Goal: Task Accomplishment & Management: Manage account settings

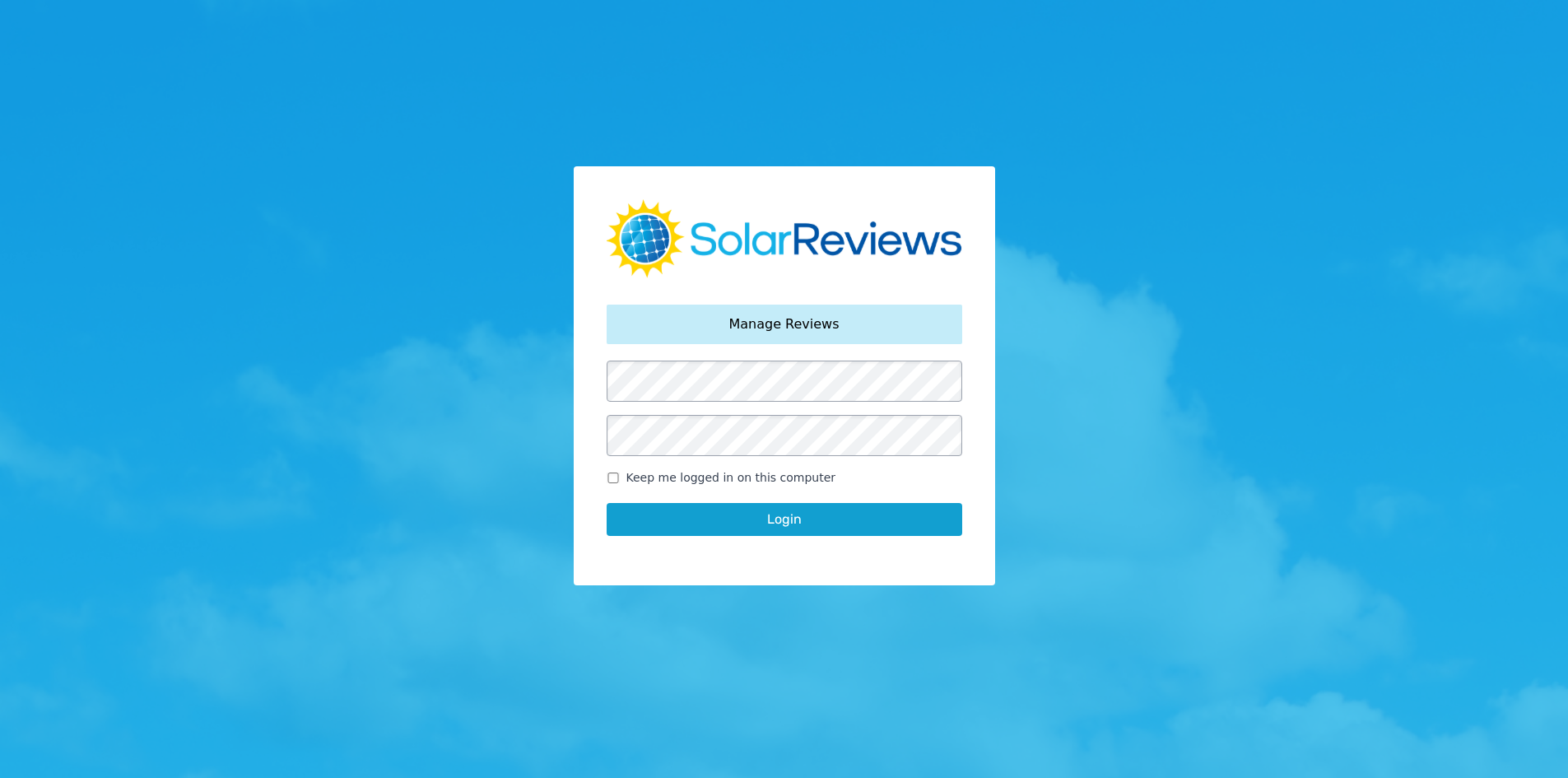
click at [653, 476] on span "Keep me logged in on this computer" at bounding box center [731, 477] width 210 height 18
click at [620, 476] on input "Keep me logged in on this computer" at bounding box center [614, 477] width 13 height 10
checkbox input "true"
click at [684, 517] on button "Login" at bounding box center [784, 519] width 356 height 33
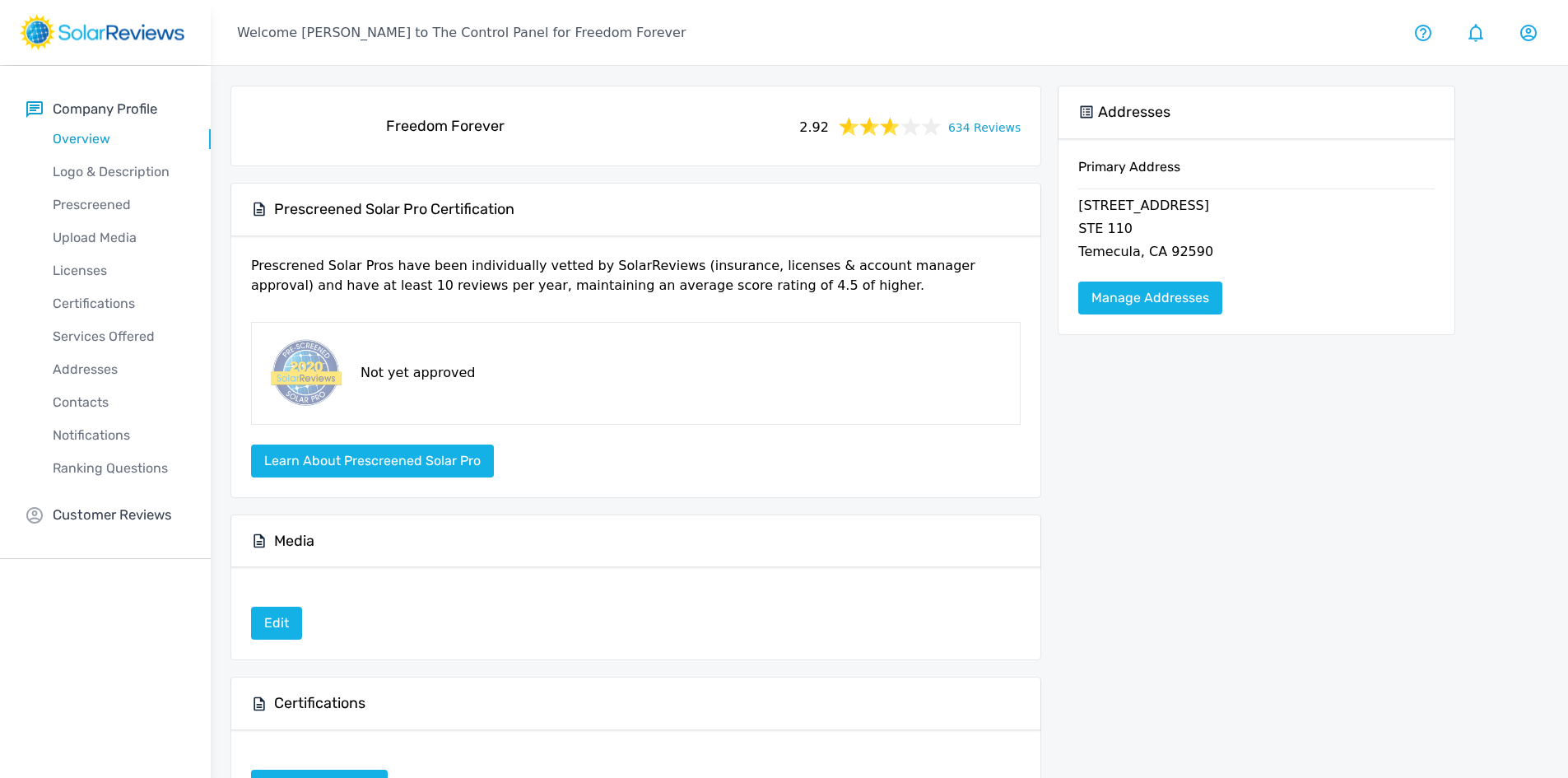
click at [1005, 130] on link "634 Reviews" at bounding box center [984, 126] width 73 height 21
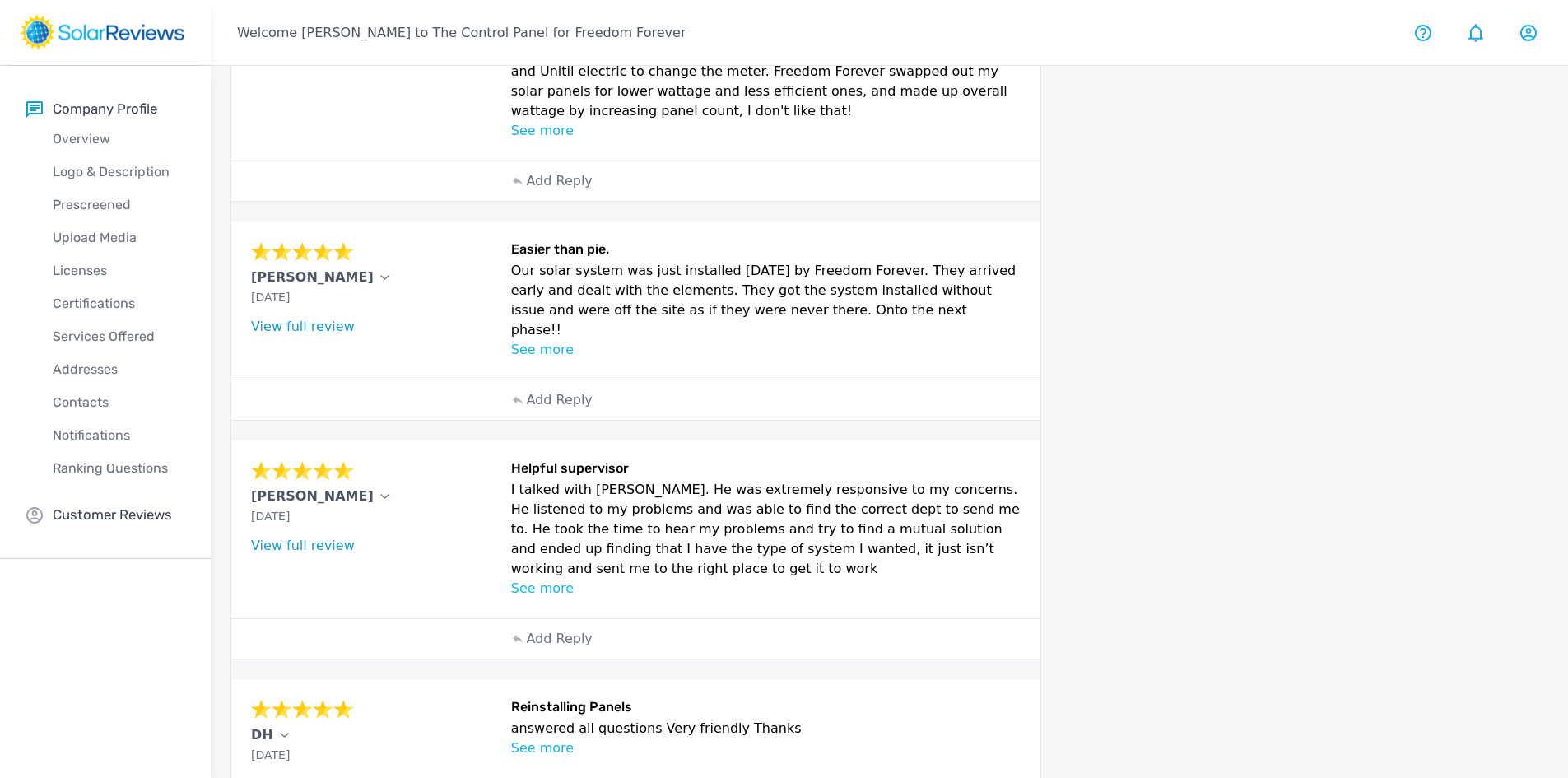
scroll to position [772, 0]
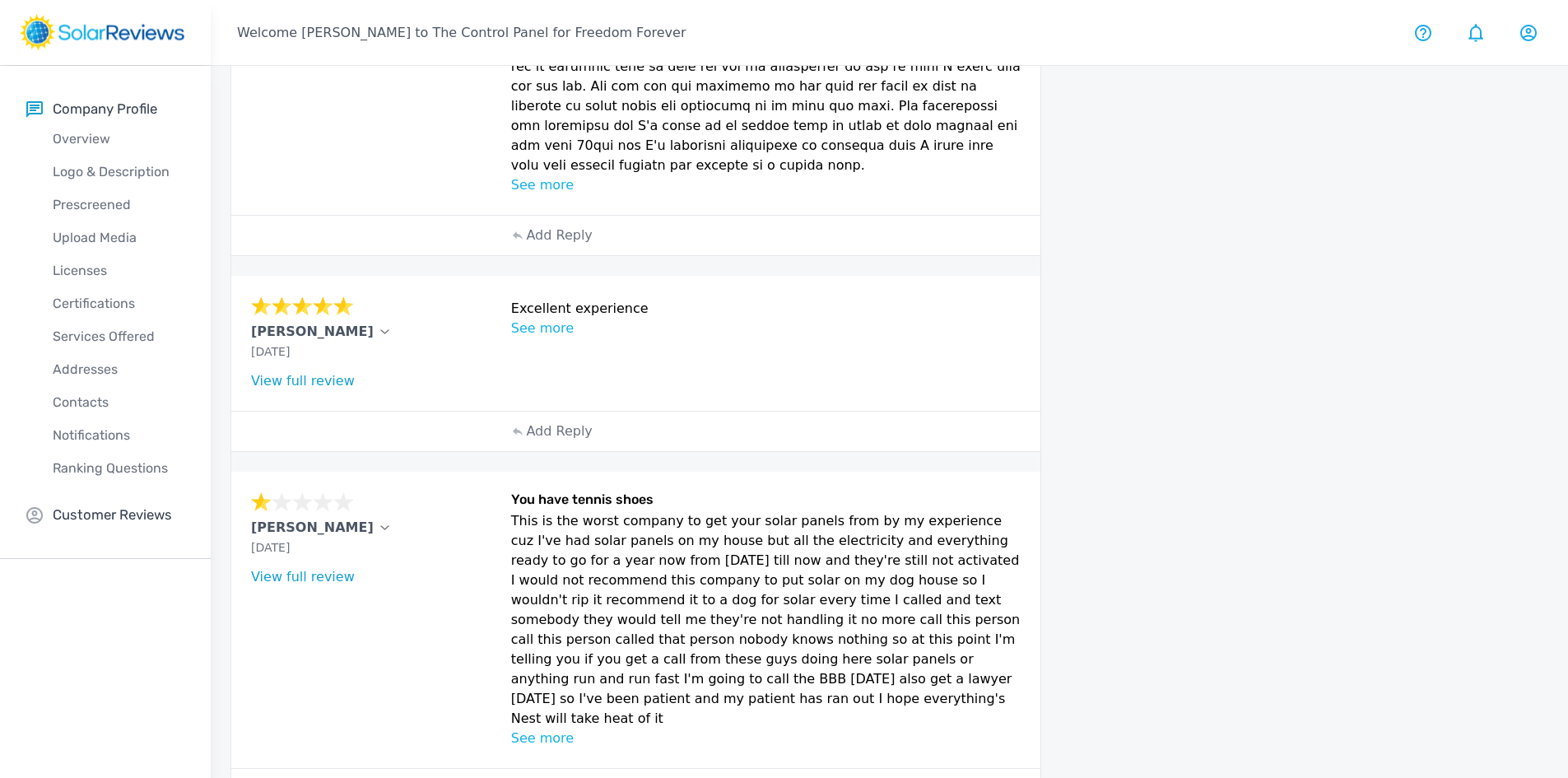
scroll to position [811, 0]
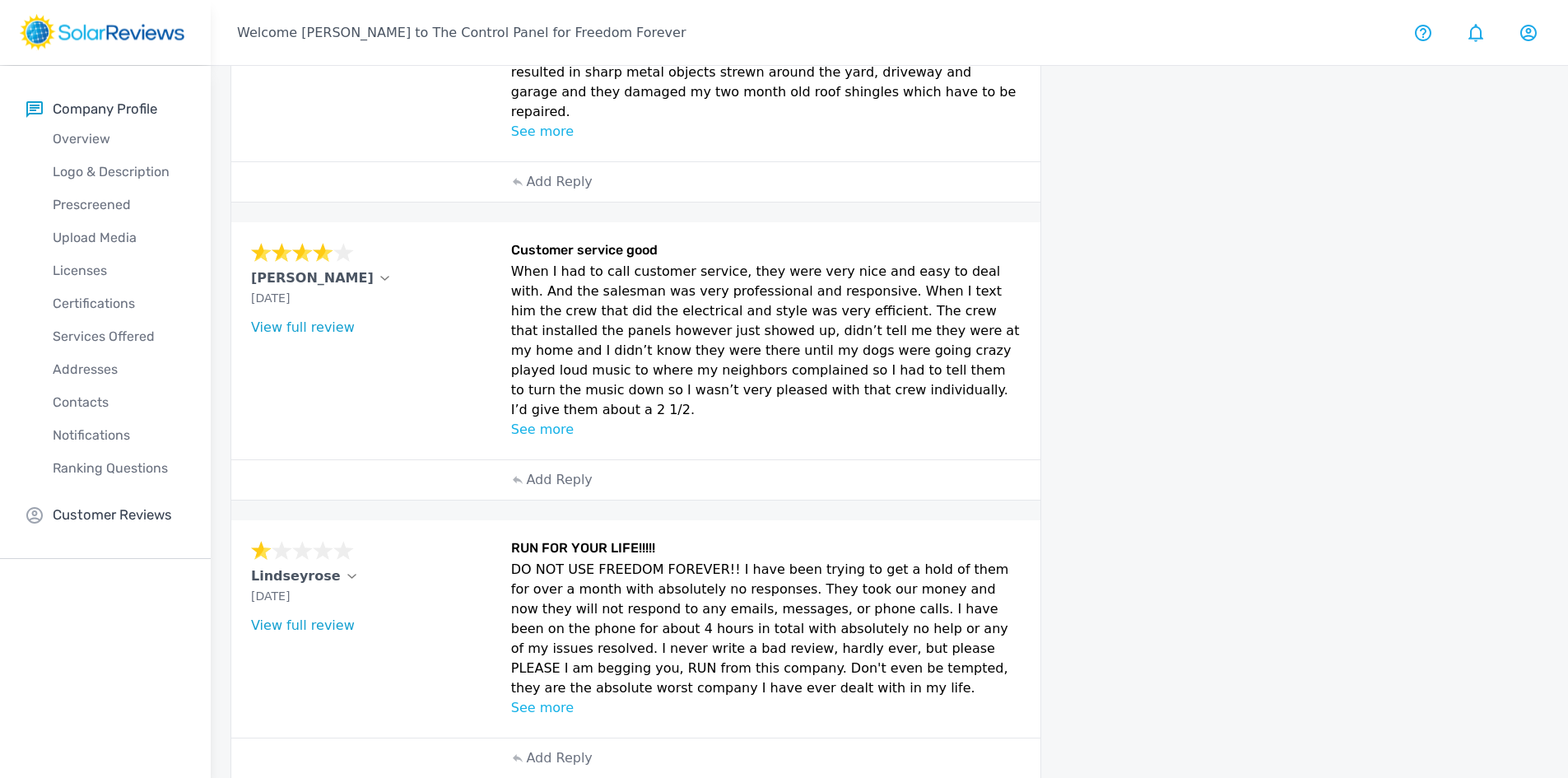
scroll to position [871, 0]
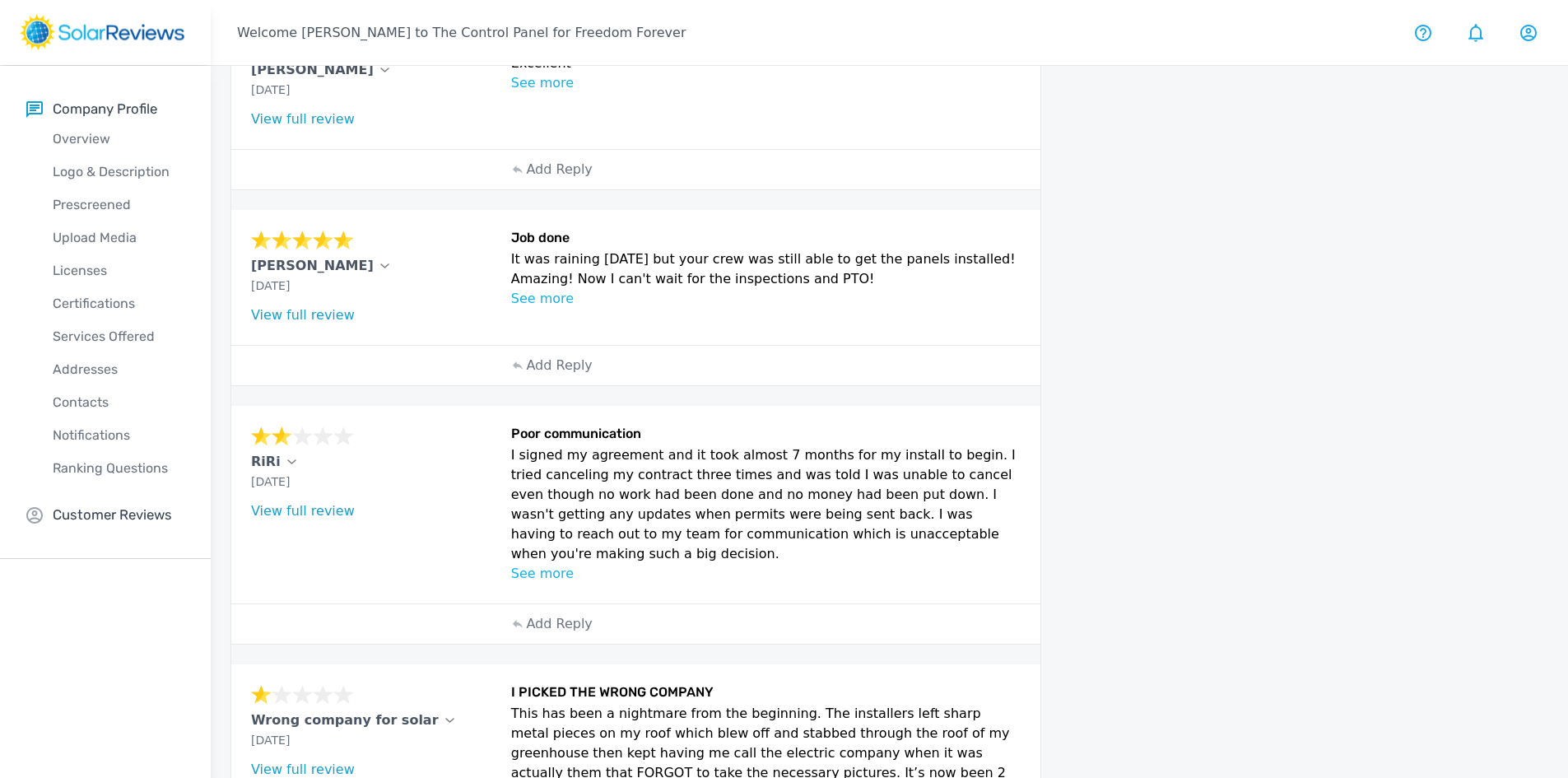
scroll to position [1460, 0]
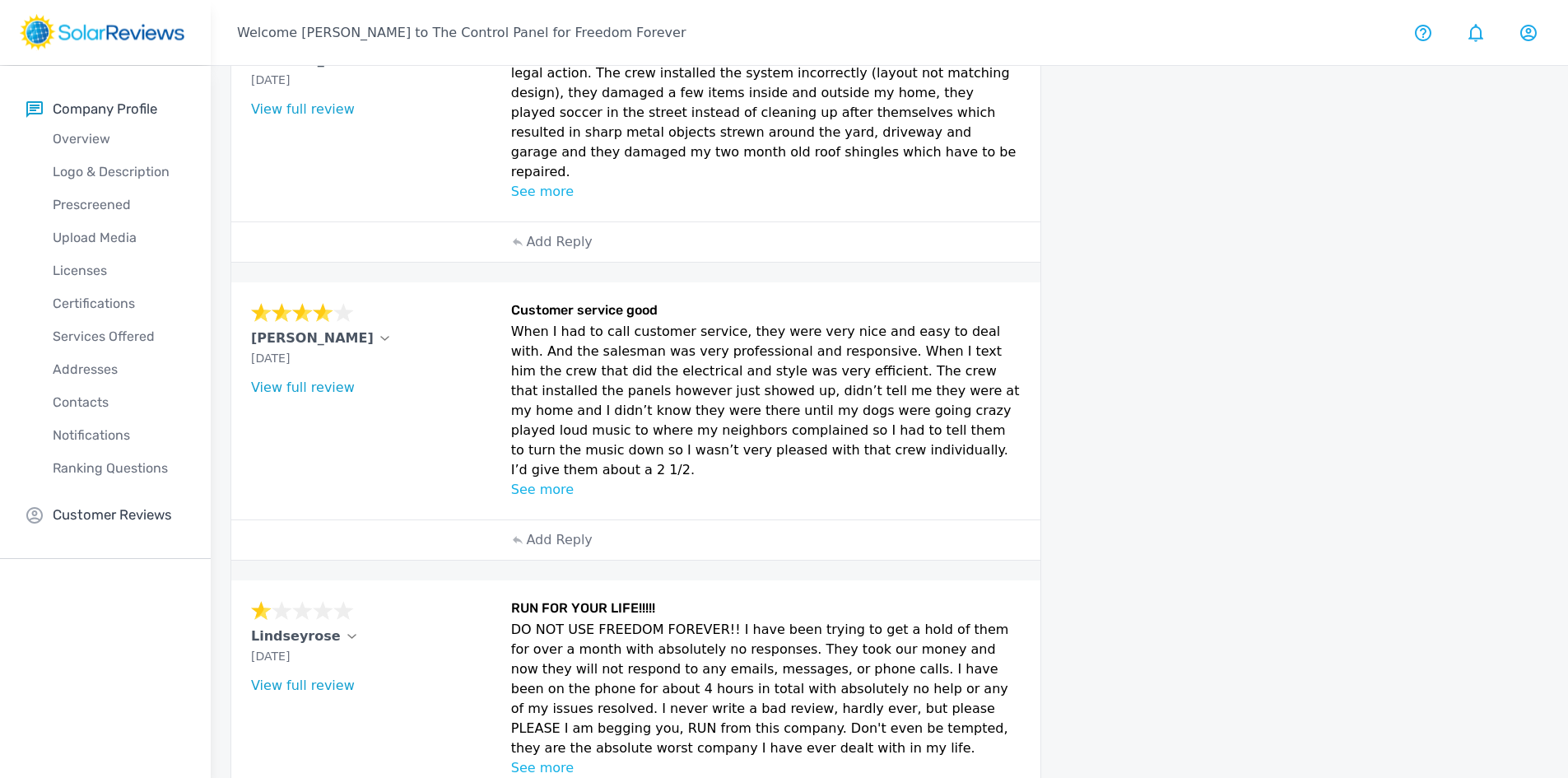
scroll to position [706, 0]
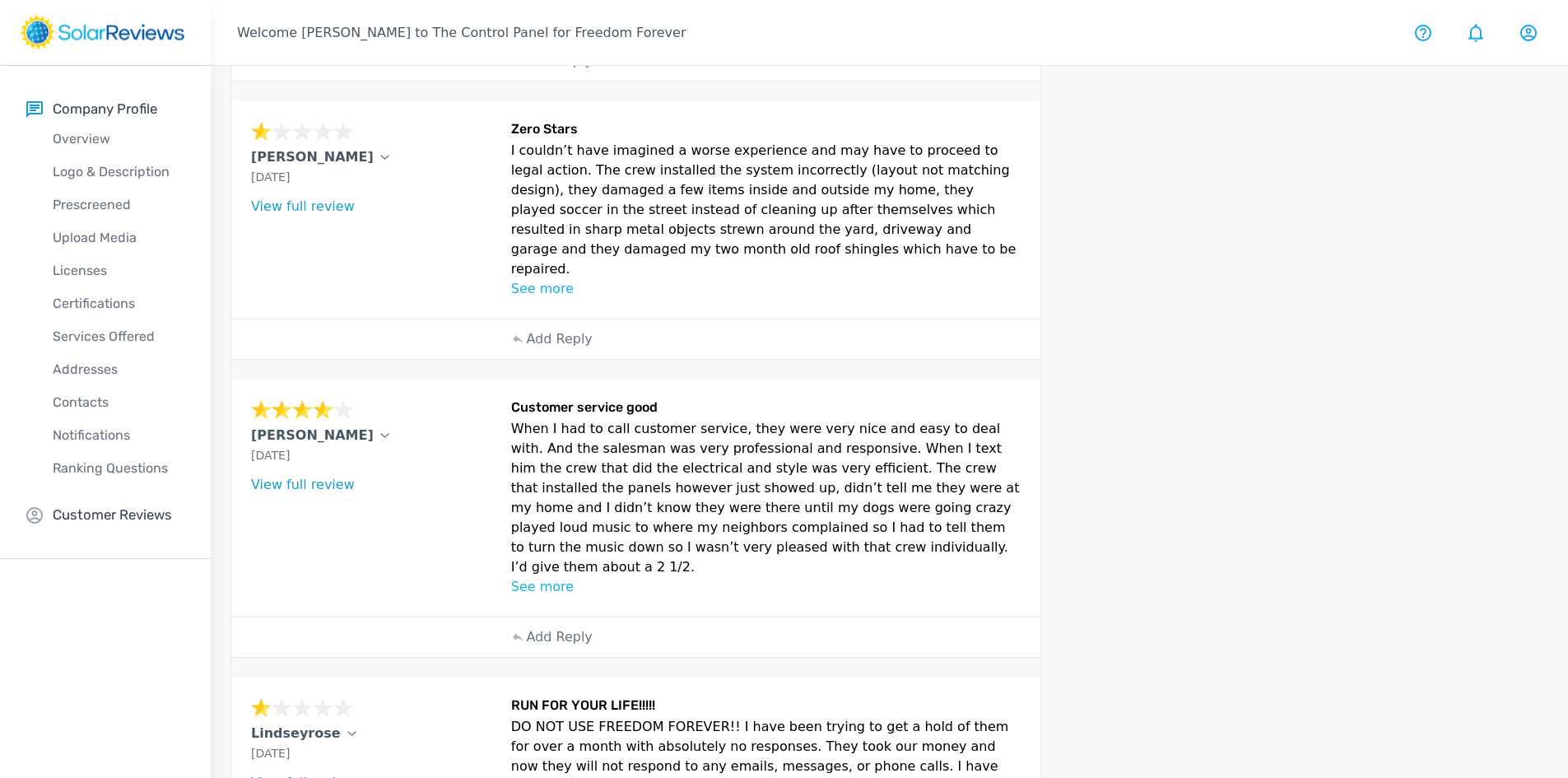
click at [538, 577] on p "See more" at bounding box center [766, 587] width 511 height 20
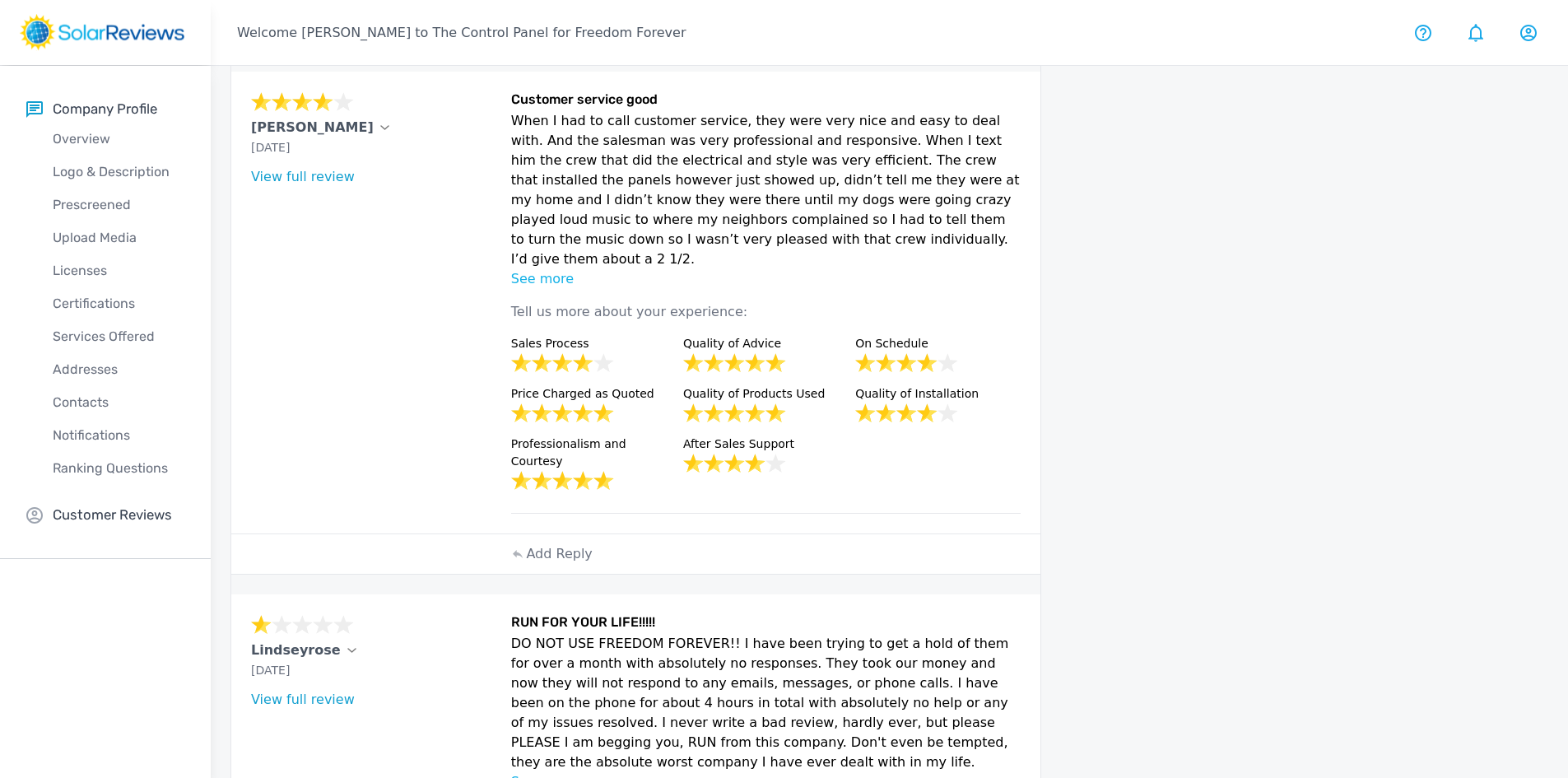
scroll to position [1076, 0]
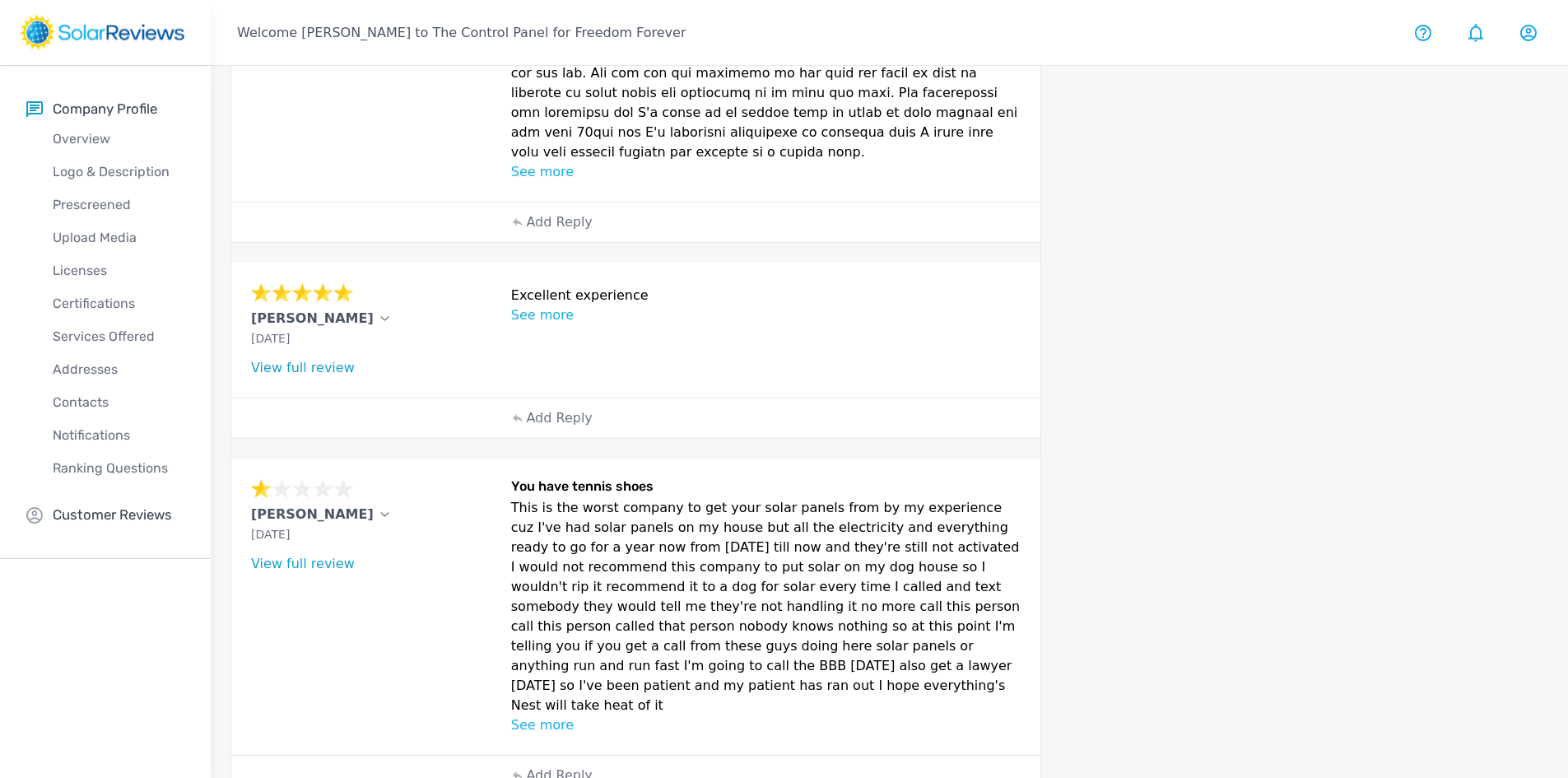
scroll to position [811, 0]
drag, startPoint x: 243, startPoint y: 276, endPoint x: 329, endPoint y: 281, distance: 86.1
click at [329, 281] on div "[PERSON_NAME] [DATE] What type of installation was this? no answer What year wa…" at bounding box center [636, 329] width 809 height 135
copy p "[PERSON_NAME]"
drag, startPoint x: 830, startPoint y: 760, endPoint x: 838, endPoint y: 749, distance: 13.6
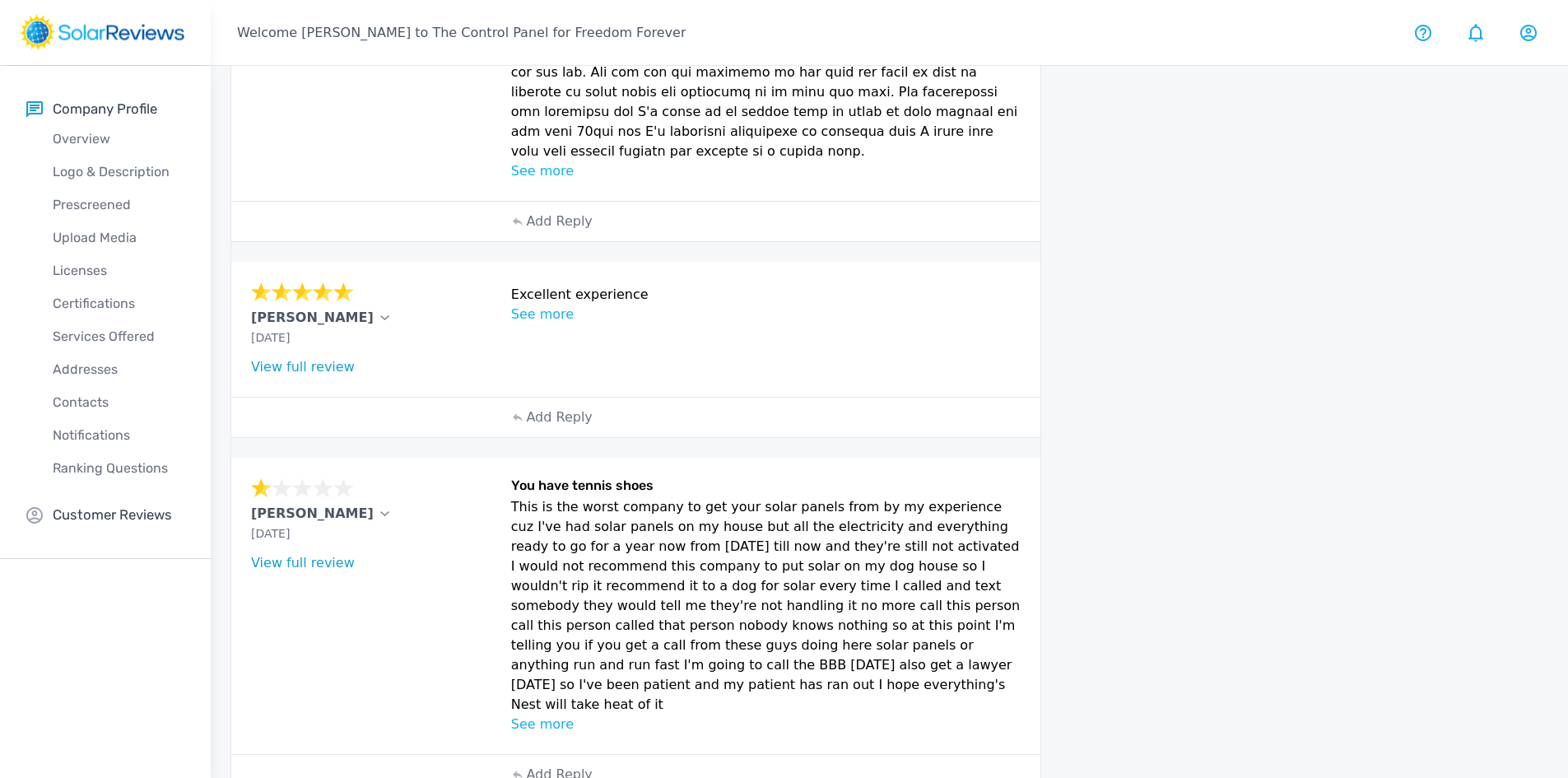
click at [832, 757] on div "current reviews Inbox Sort by newest oldest Rating: highest to lowest Rating: l…" at bounding box center [843, 58] width 1264 height 1607
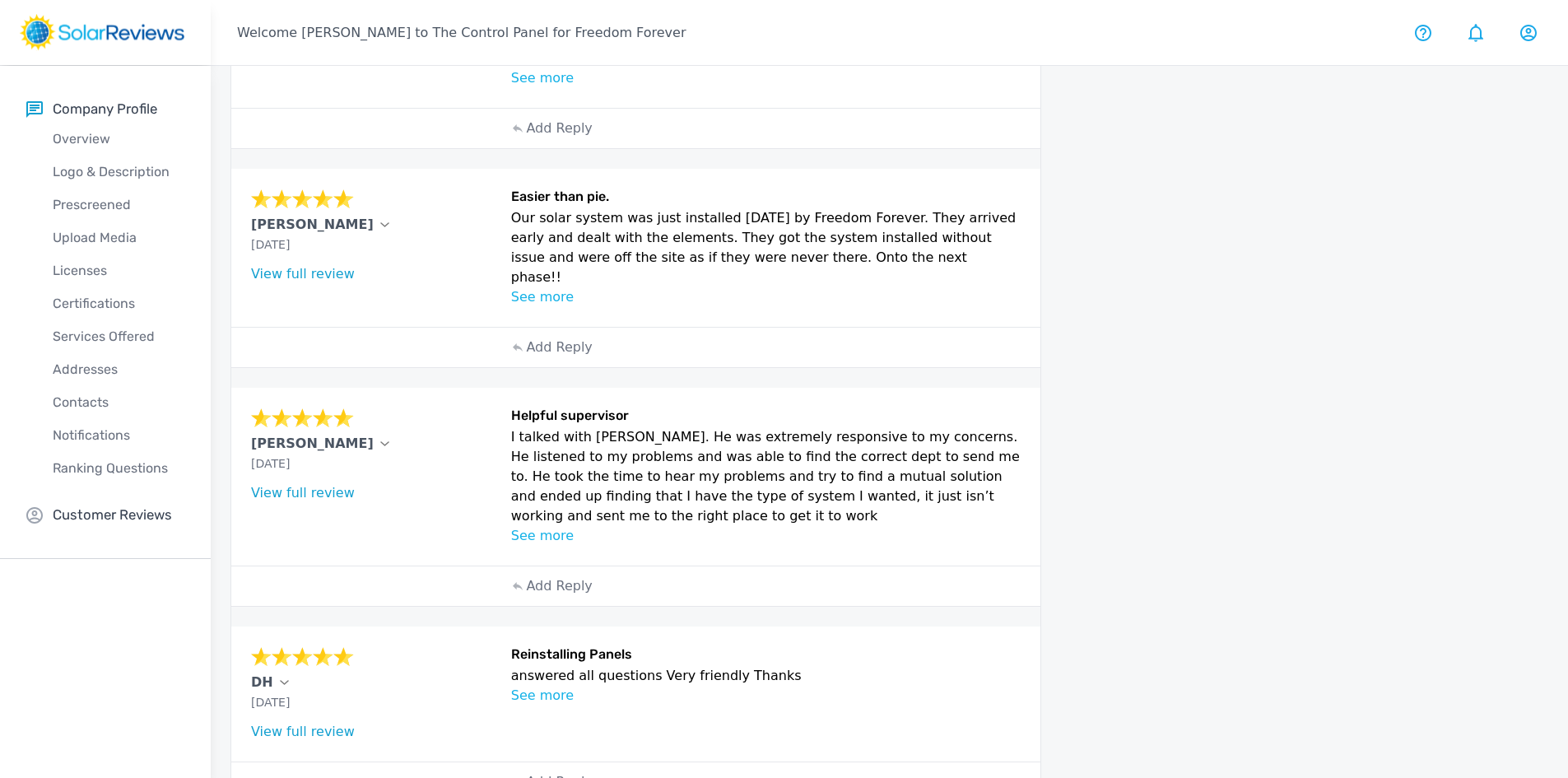
scroll to position [772, 0]
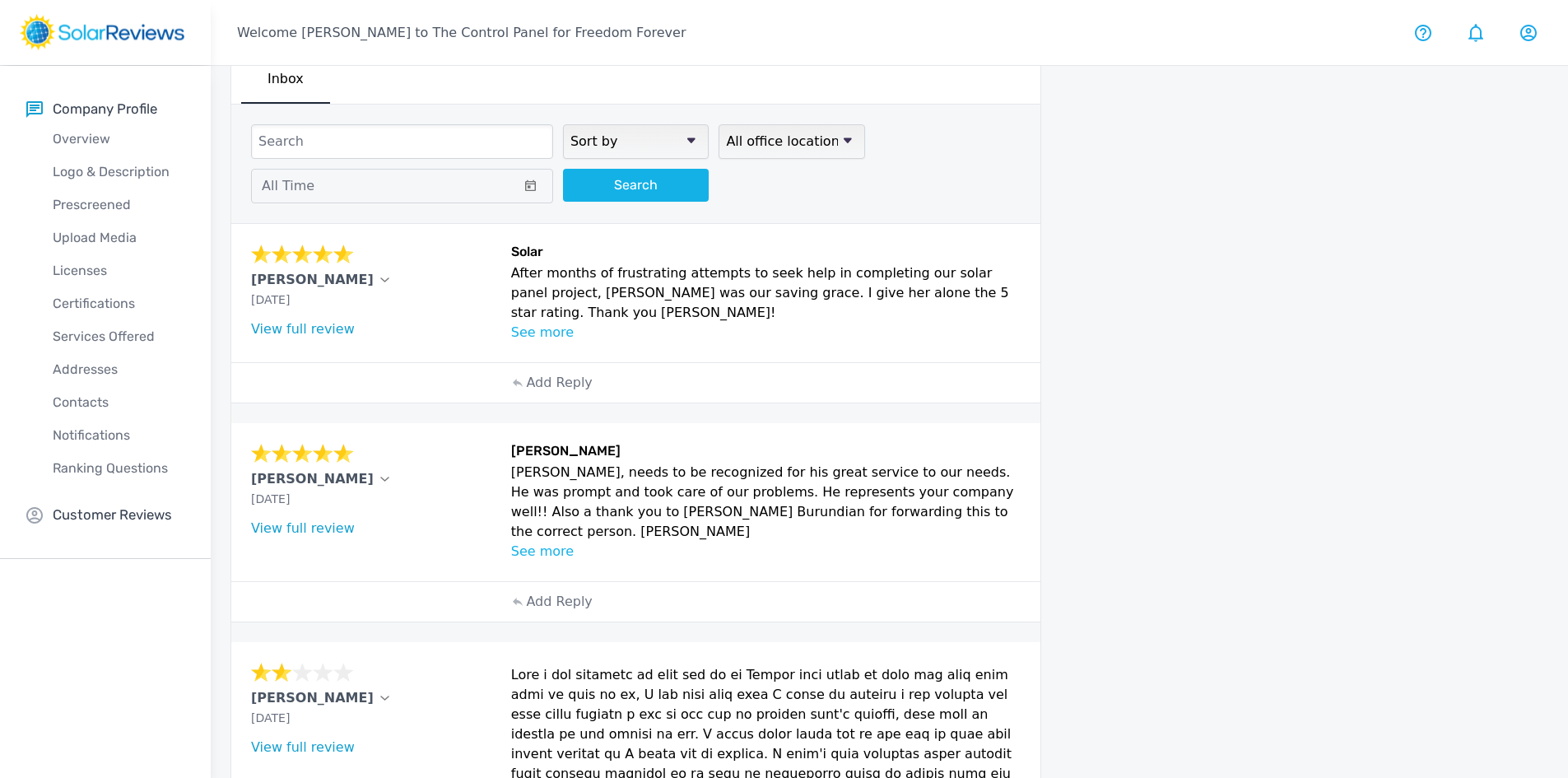
scroll to position [0, 0]
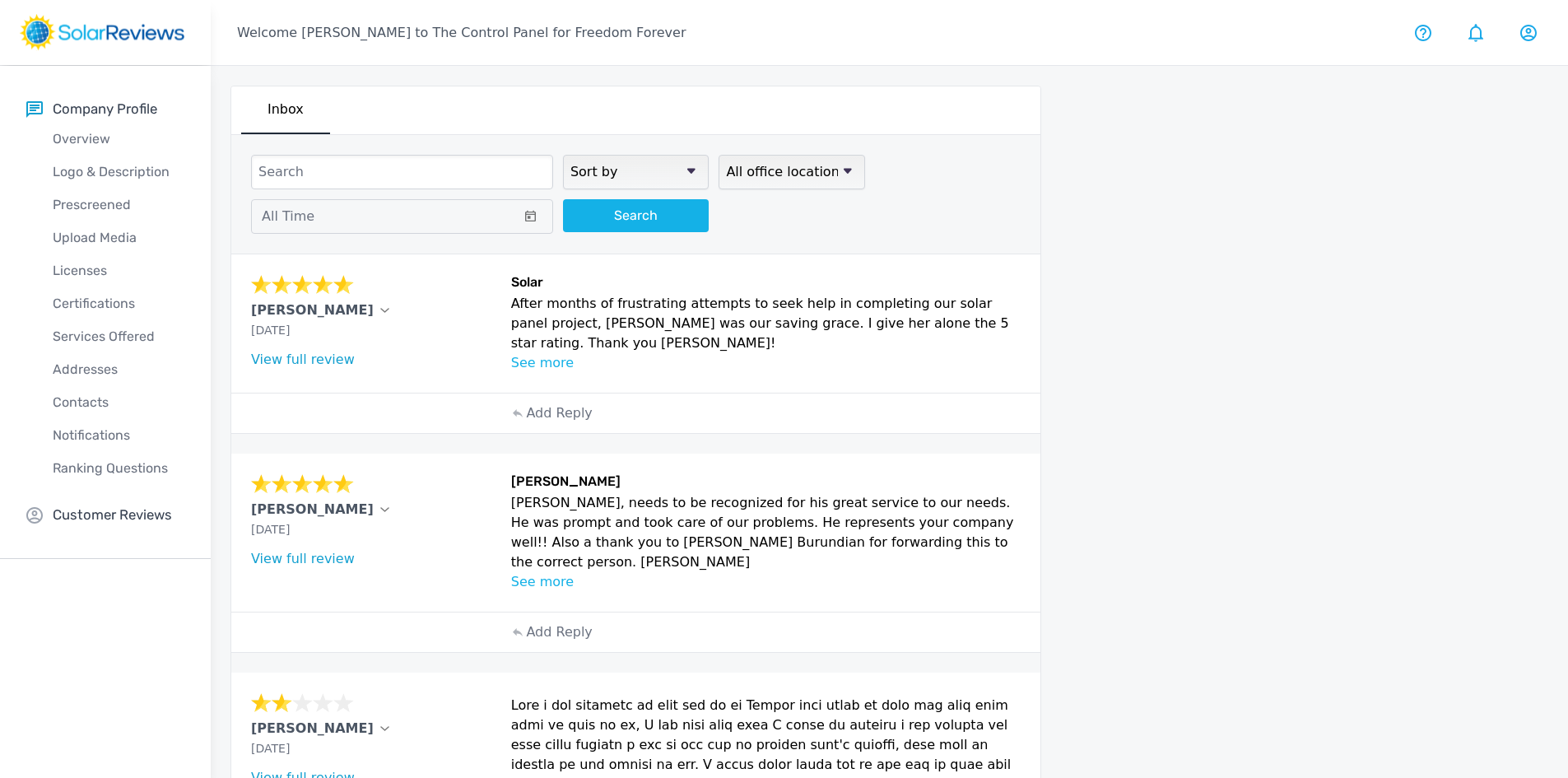
drag, startPoint x: 907, startPoint y: 573, endPoint x: 882, endPoint y: 584, distance: 27.3
click at [882, 585] on div "[PERSON_NAME] [DATE] What type of installation was this? no answer What year wa…" at bounding box center [636, 532] width 809 height 158
click at [326, 559] on link "View full review" at bounding box center [303, 559] width 104 height 16
click at [542, 353] on p "See more" at bounding box center [766, 362] width 511 height 20
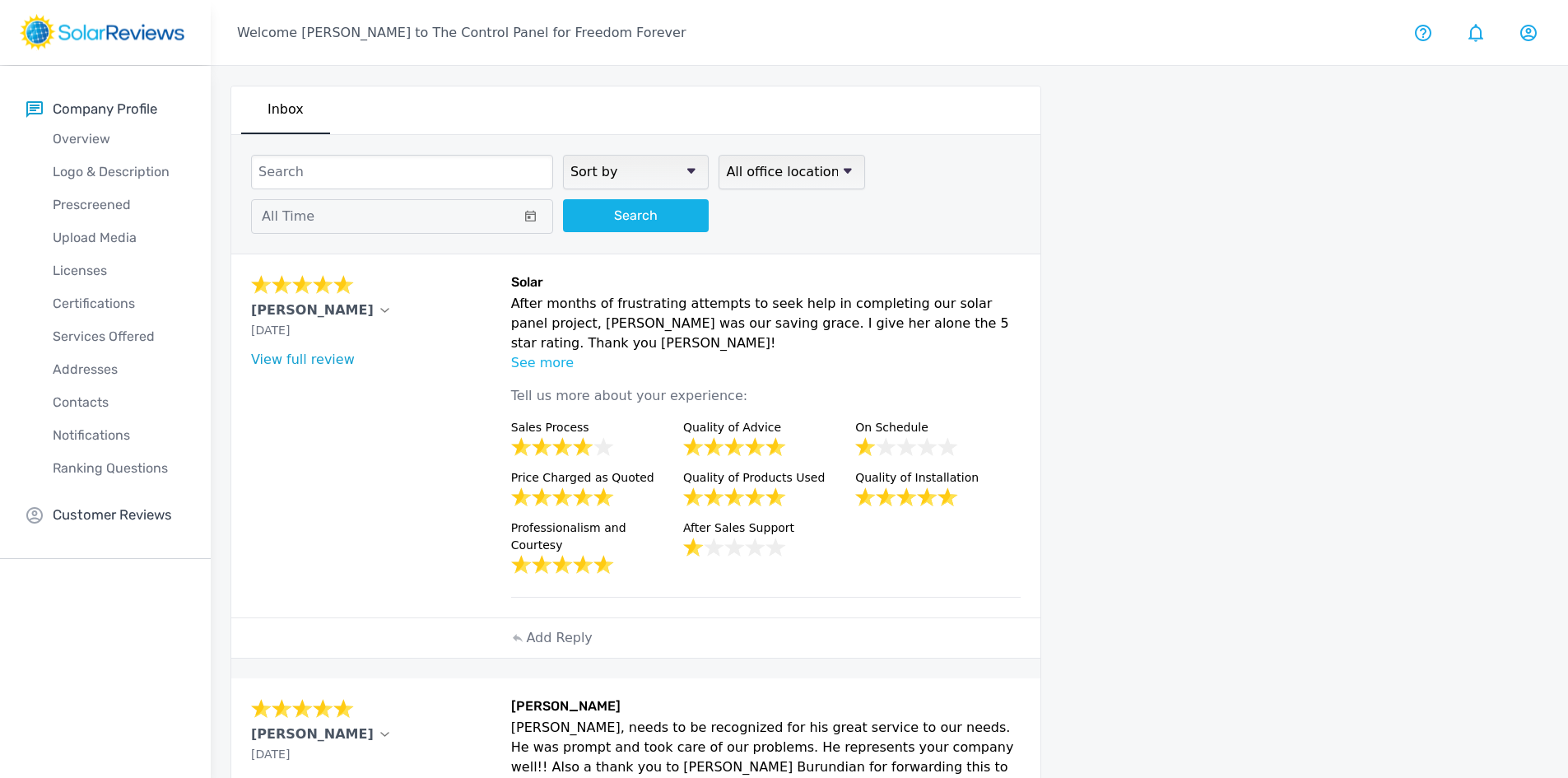
click at [307, 351] on link "View full review" at bounding box center [303, 359] width 104 height 16
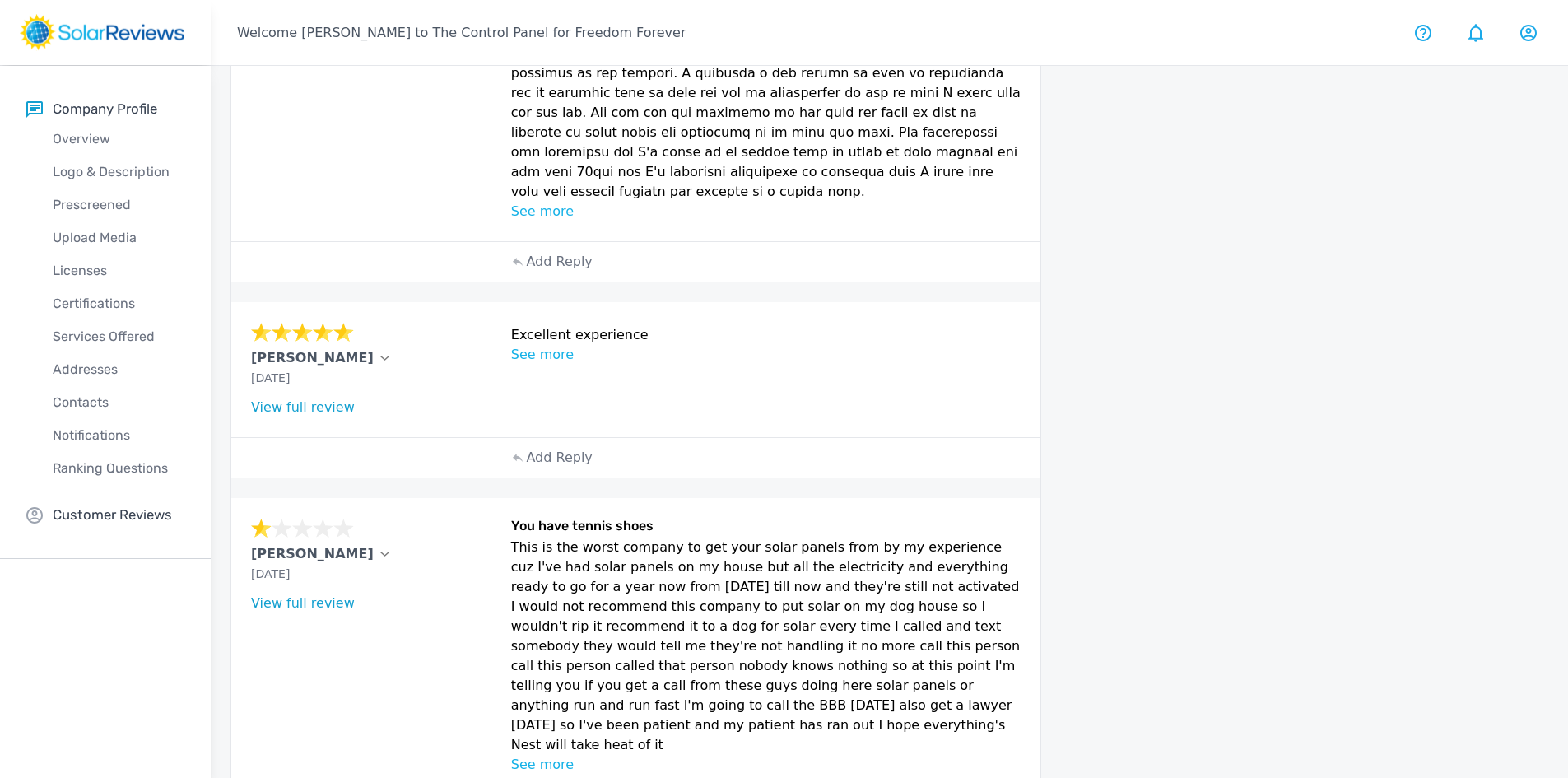
scroll to position [1000, 0]
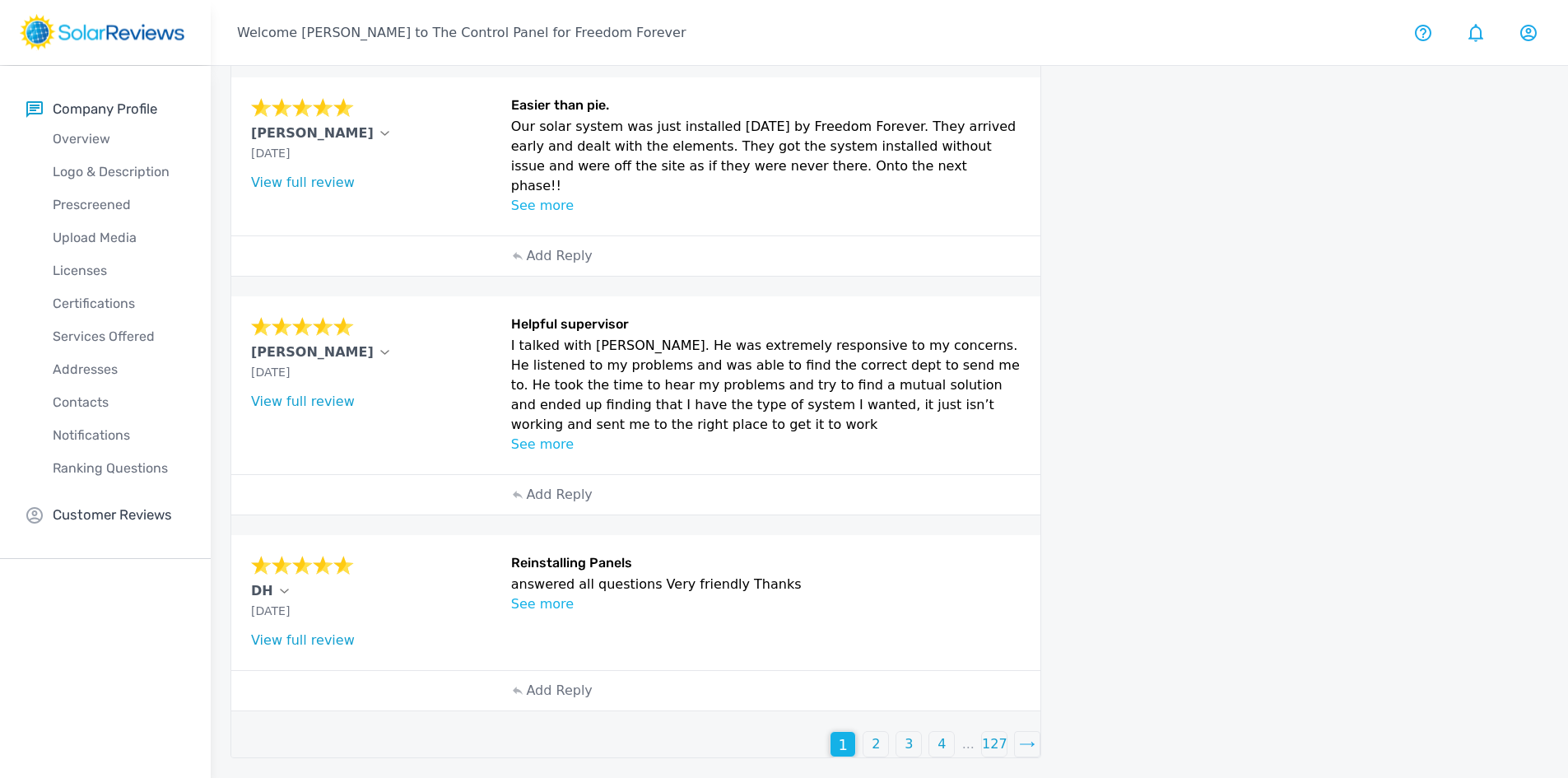
scroll to position [772, 0]
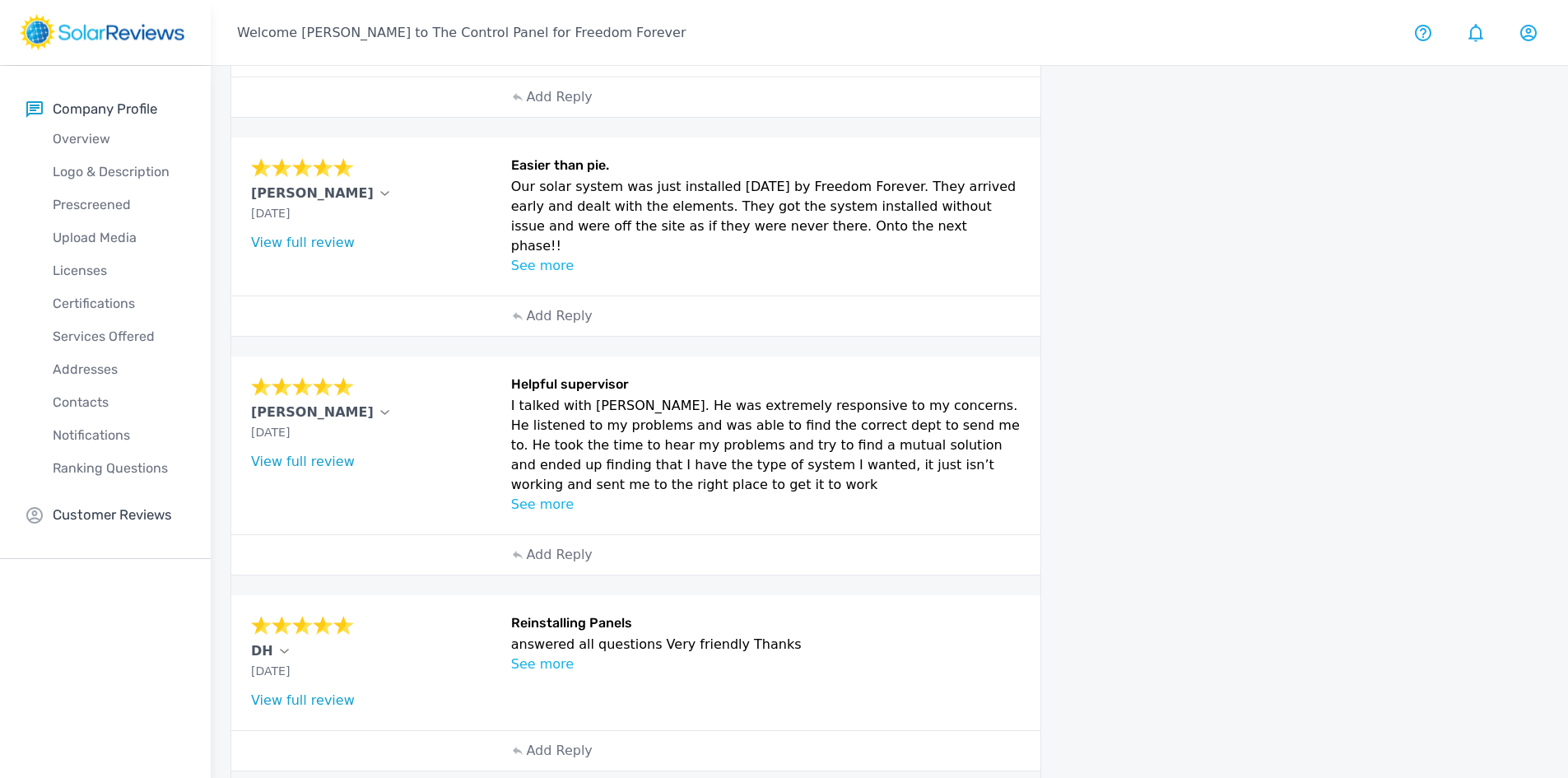
click at [273, 642] on div "DH" at bounding box center [376, 651] width 250 height 20
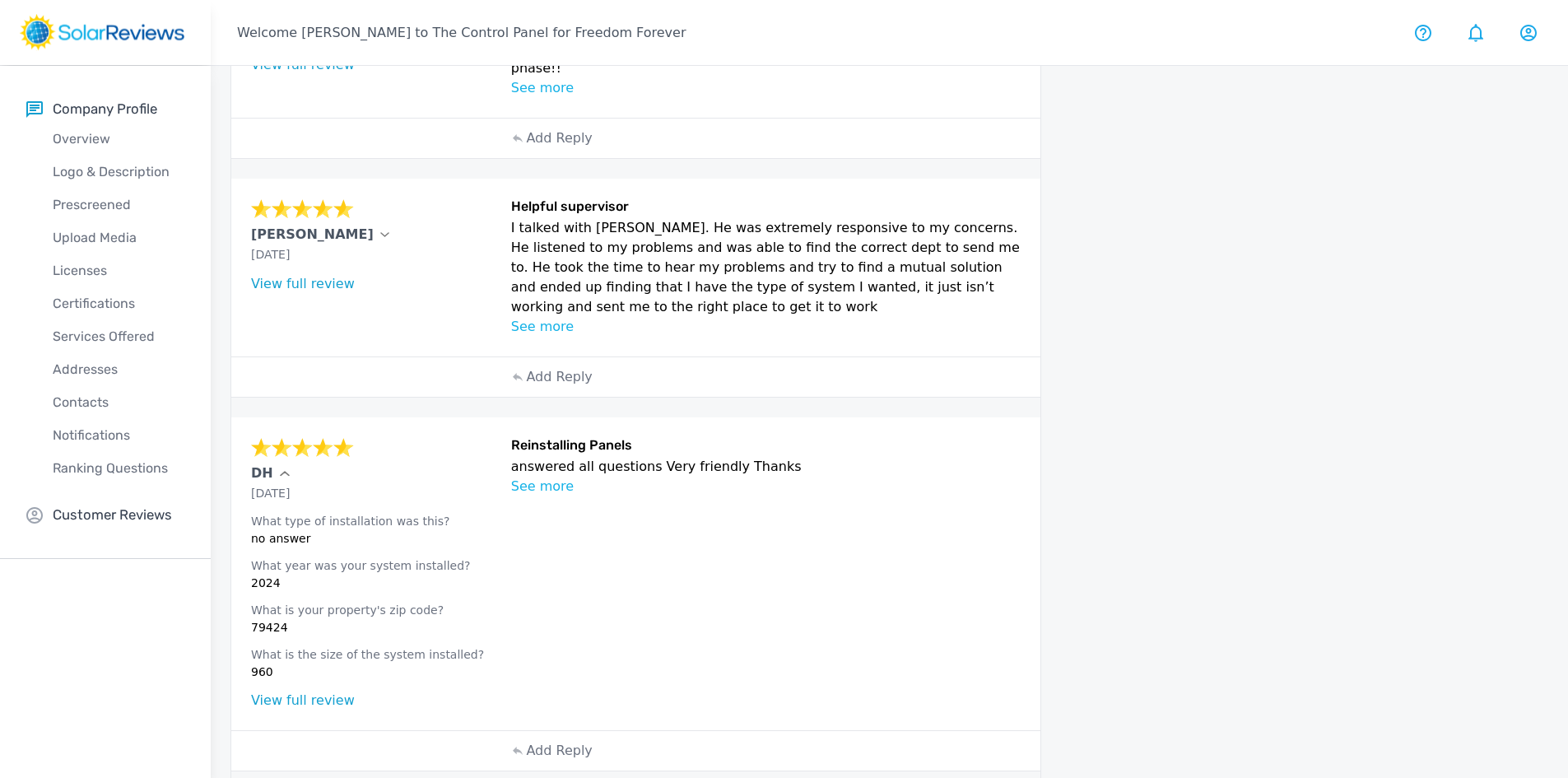
click at [275, 463] on div "DH" at bounding box center [376, 473] width 250 height 20
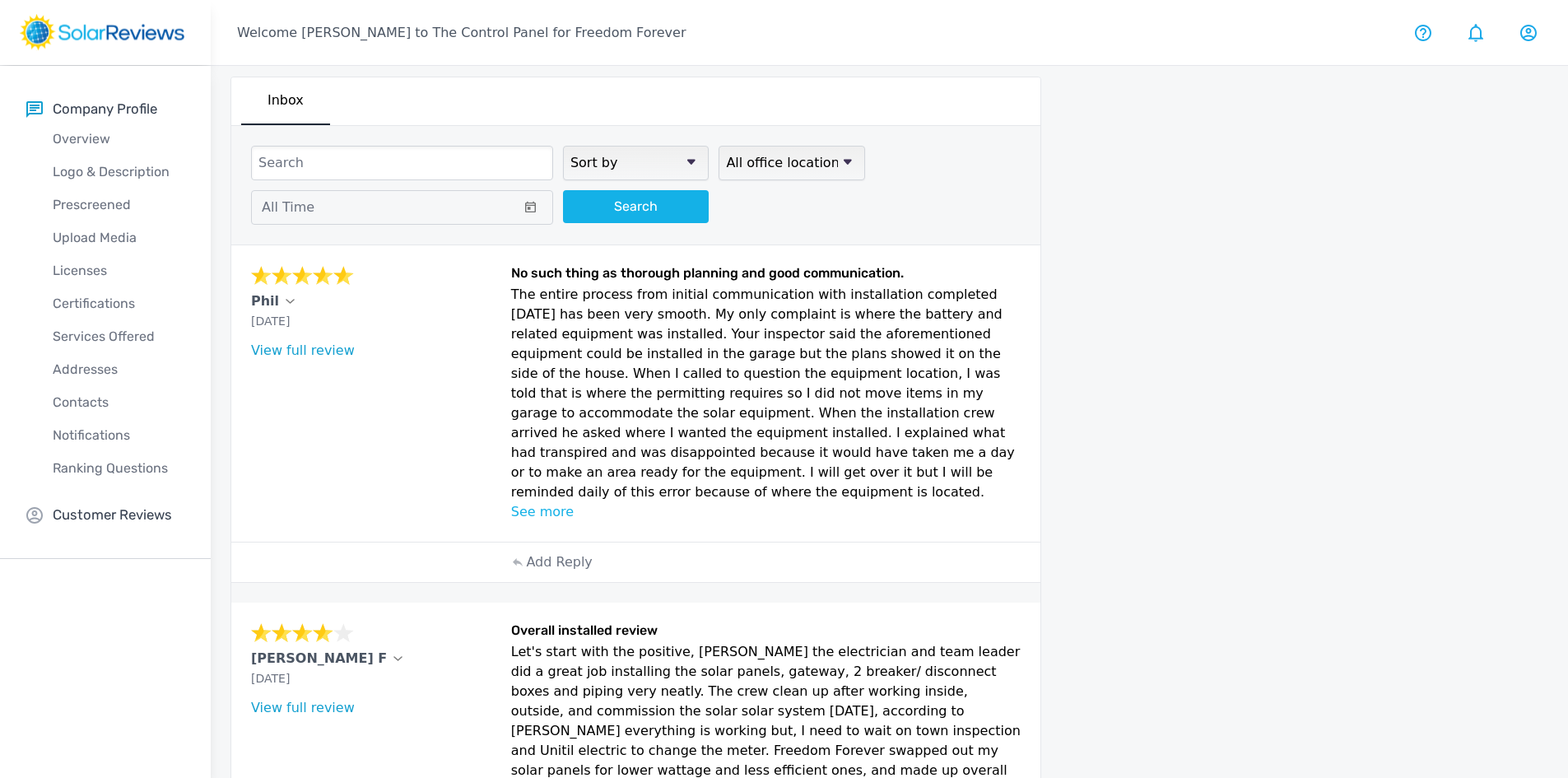
scroll to position [0, 0]
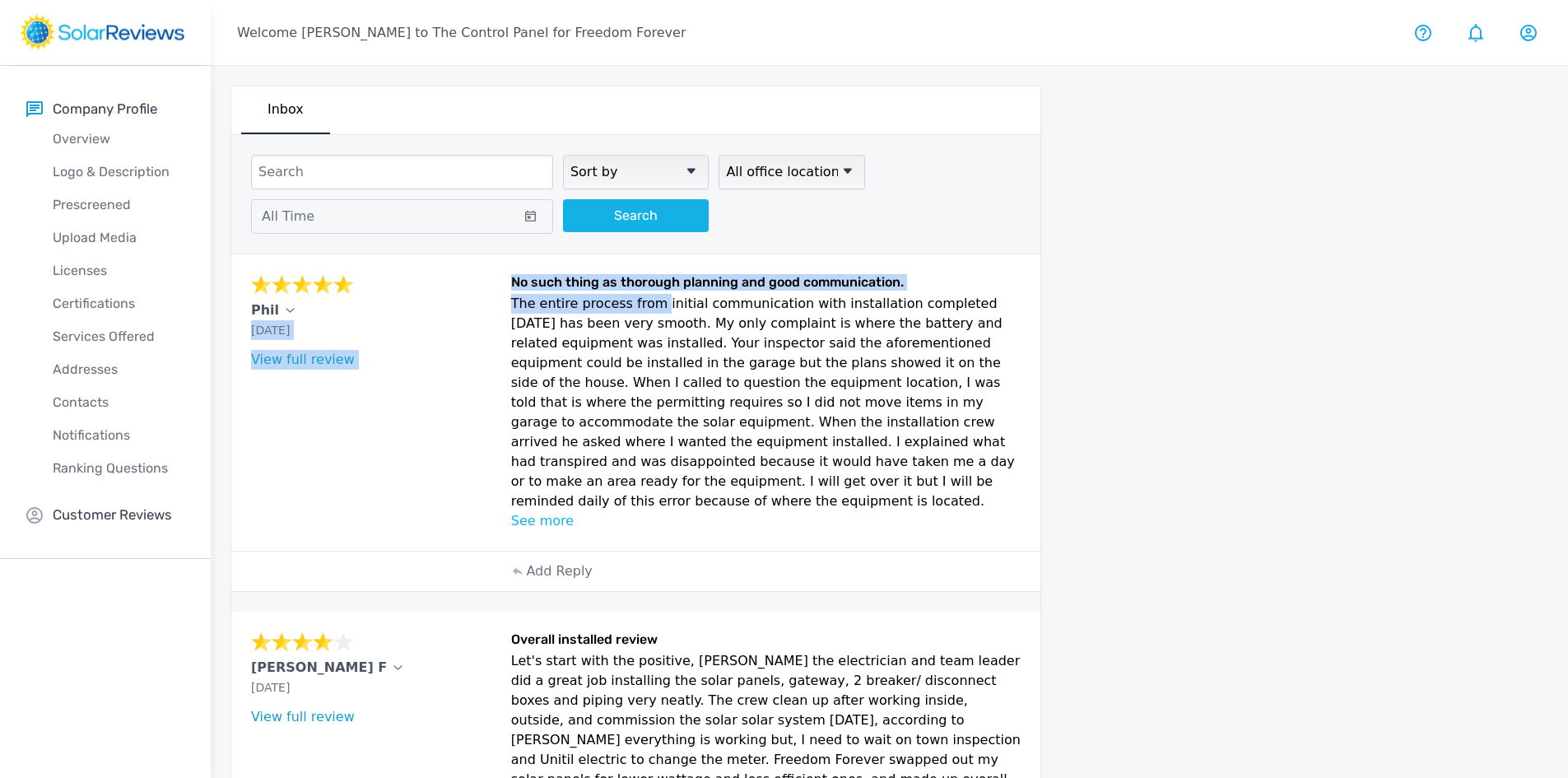
drag, startPoint x: 492, startPoint y: 302, endPoint x: 643, endPoint y: 312, distance: 151.3
click at [643, 312] on div "Phil [DATE] What type of installation was this? no answer What year was your sy…" at bounding box center [636, 402] width 809 height 296
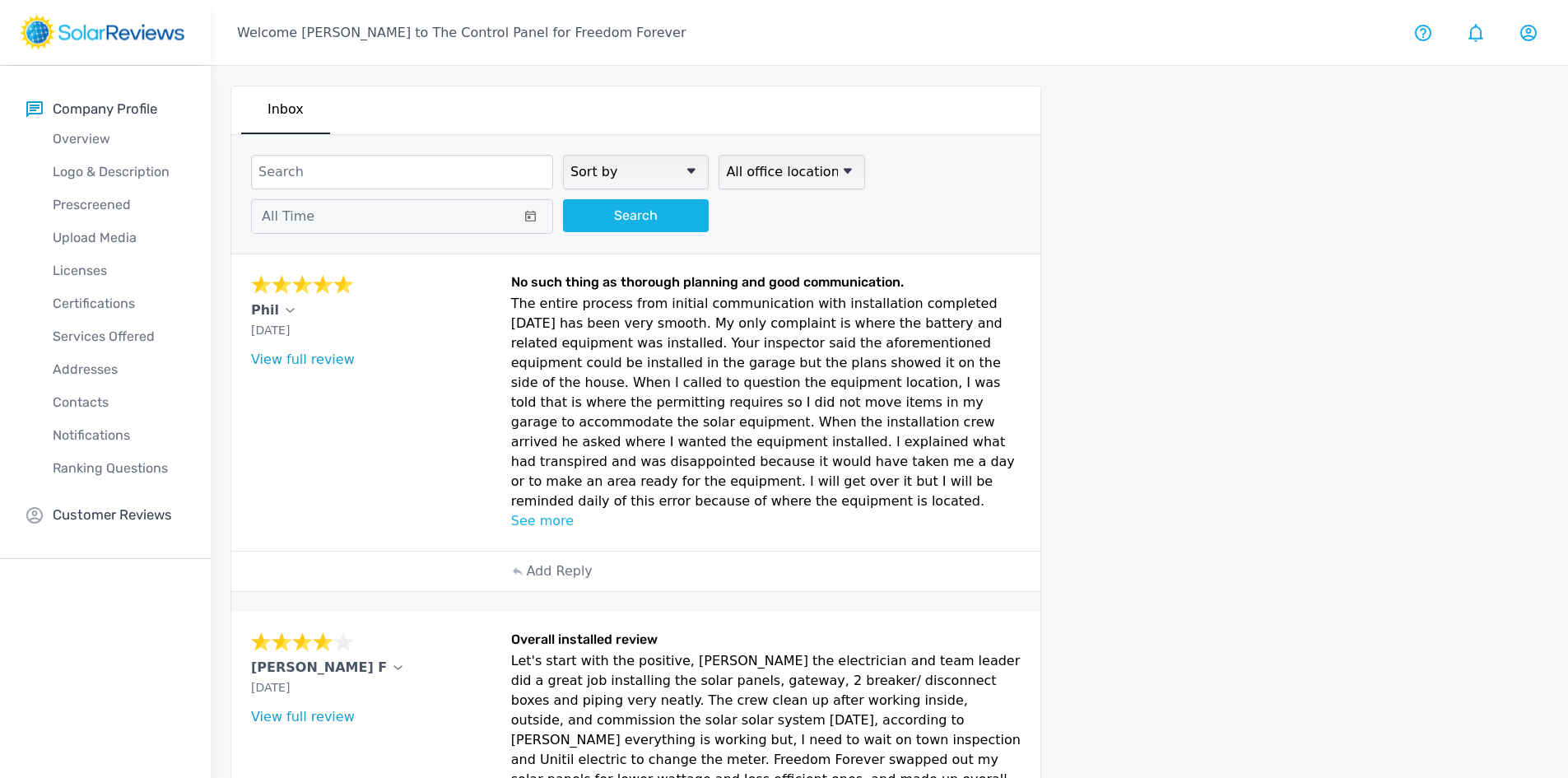
drag, startPoint x: 642, startPoint y: 314, endPoint x: 610, endPoint y: 318, distance: 32.2
click at [641, 314] on p "The entire process from initial communication with installation completed [DATE…" at bounding box center [766, 403] width 511 height 218
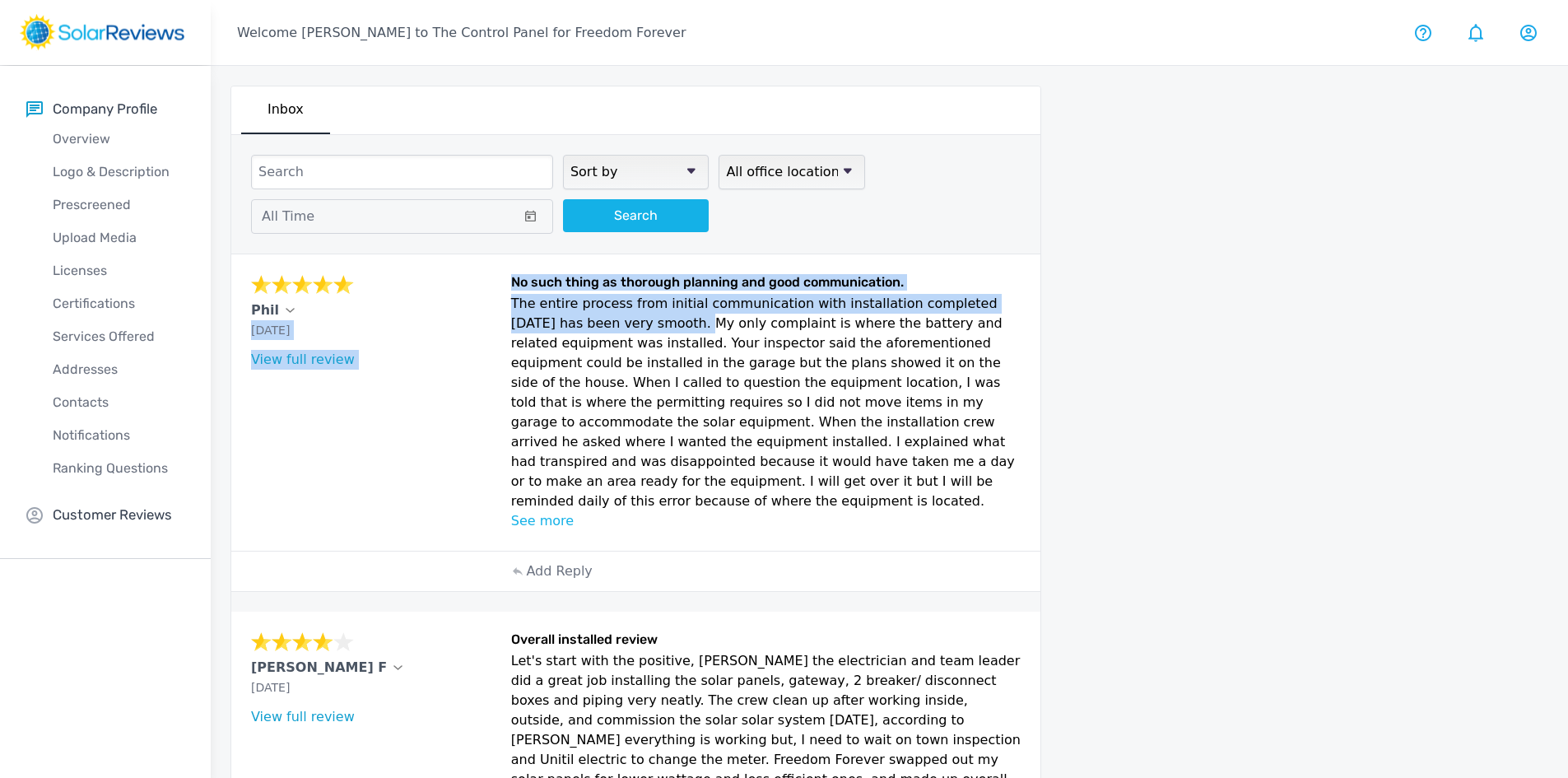
drag, startPoint x: 487, startPoint y: 308, endPoint x: 615, endPoint y: 321, distance: 128.7
click at [609, 319] on div "Phil [DATE] What type of installation was this? no answer What year was your sy…" at bounding box center [636, 402] width 809 height 296
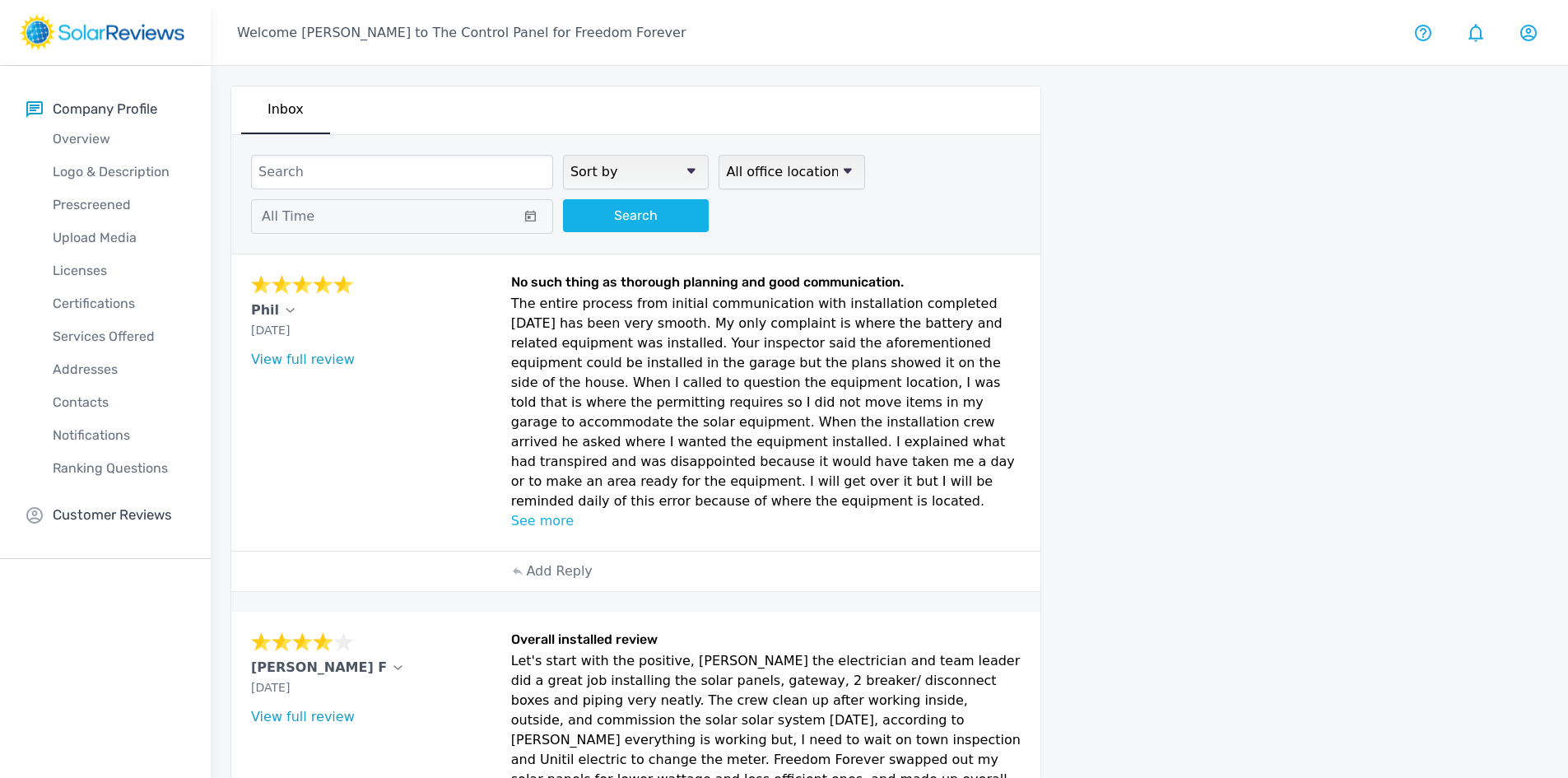
click at [615, 321] on p "The entire process from initial communication with installation completed [DATE…" at bounding box center [766, 403] width 511 height 218
drag, startPoint x: 536, startPoint y: 317, endPoint x: 553, endPoint y: 324, distance: 18.4
click at [554, 324] on p "The entire process from initial communication with installation completed [DATE…" at bounding box center [766, 403] width 511 height 218
click at [530, 310] on p "The entire process from initial communication with installation completed [DATE…" at bounding box center [766, 403] width 511 height 218
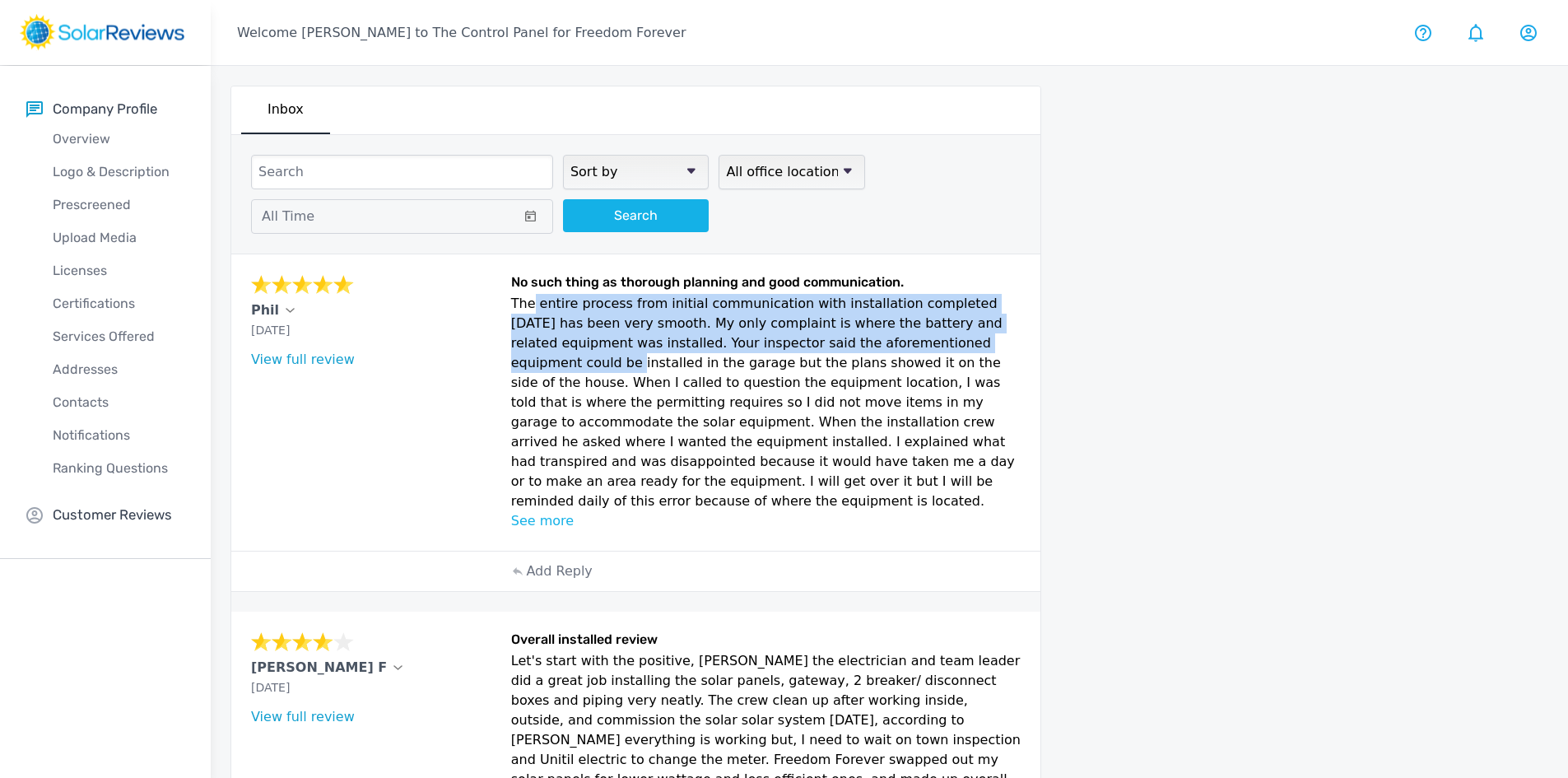
drag, startPoint x: 525, startPoint y: 309, endPoint x: 903, endPoint y: 350, distance: 380.2
click at [903, 350] on p "The entire process from initial communication with installation completed [DATE…" at bounding box center [766, 403] width 511 height 218
